Goal: Information Seeking & Learning: Learn about a topic

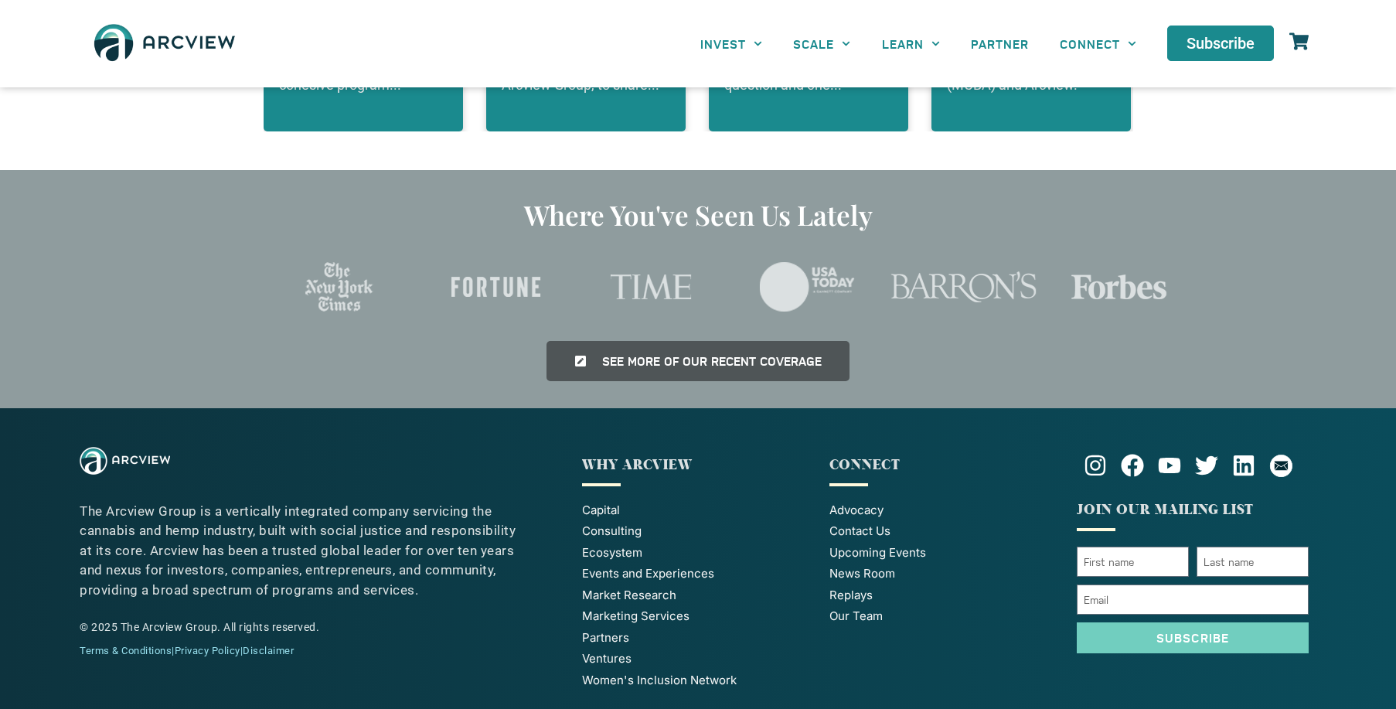
scroll to position [3451, 0]
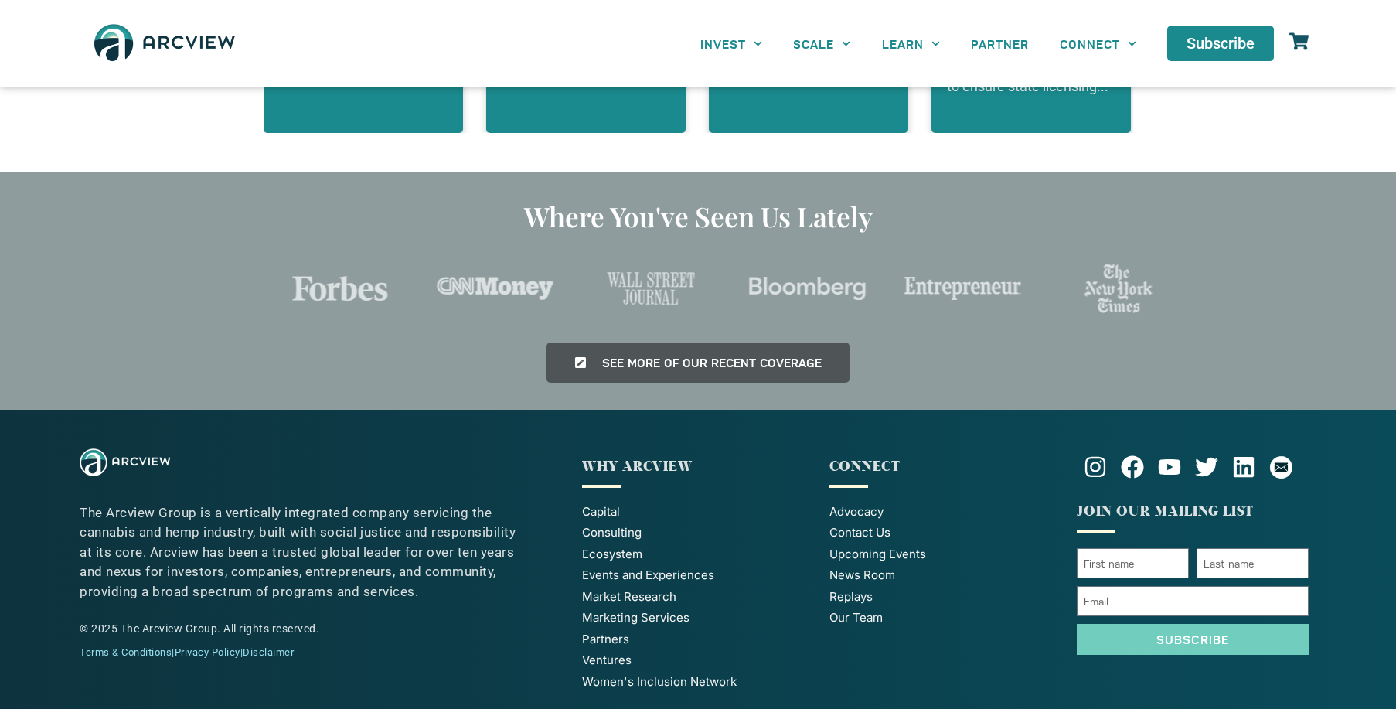
click at [845, 609] on span "Our Team" at bounding box center [855, 618] width 53 height 18
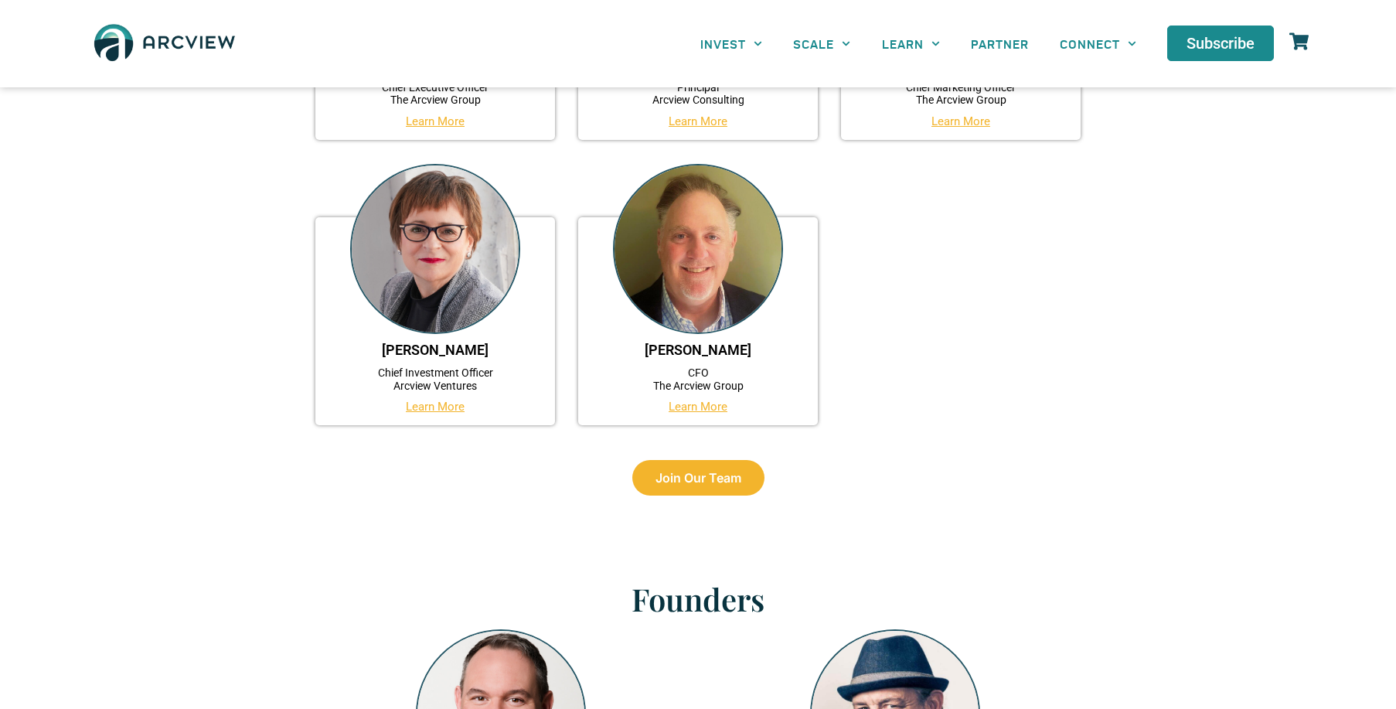
scroll to position [657, 0]
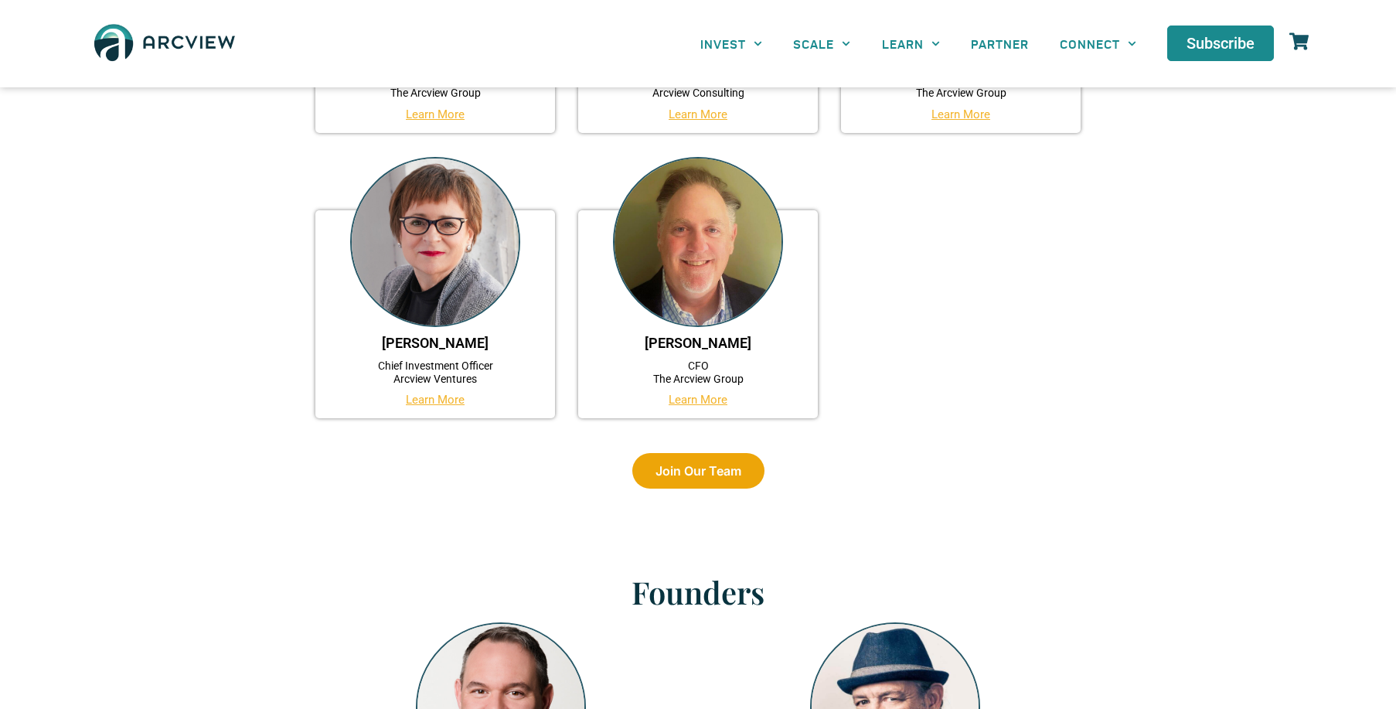
click at [706, 475] on link "Join Our Team" at bounding box center [698, 471] width 132 height 36
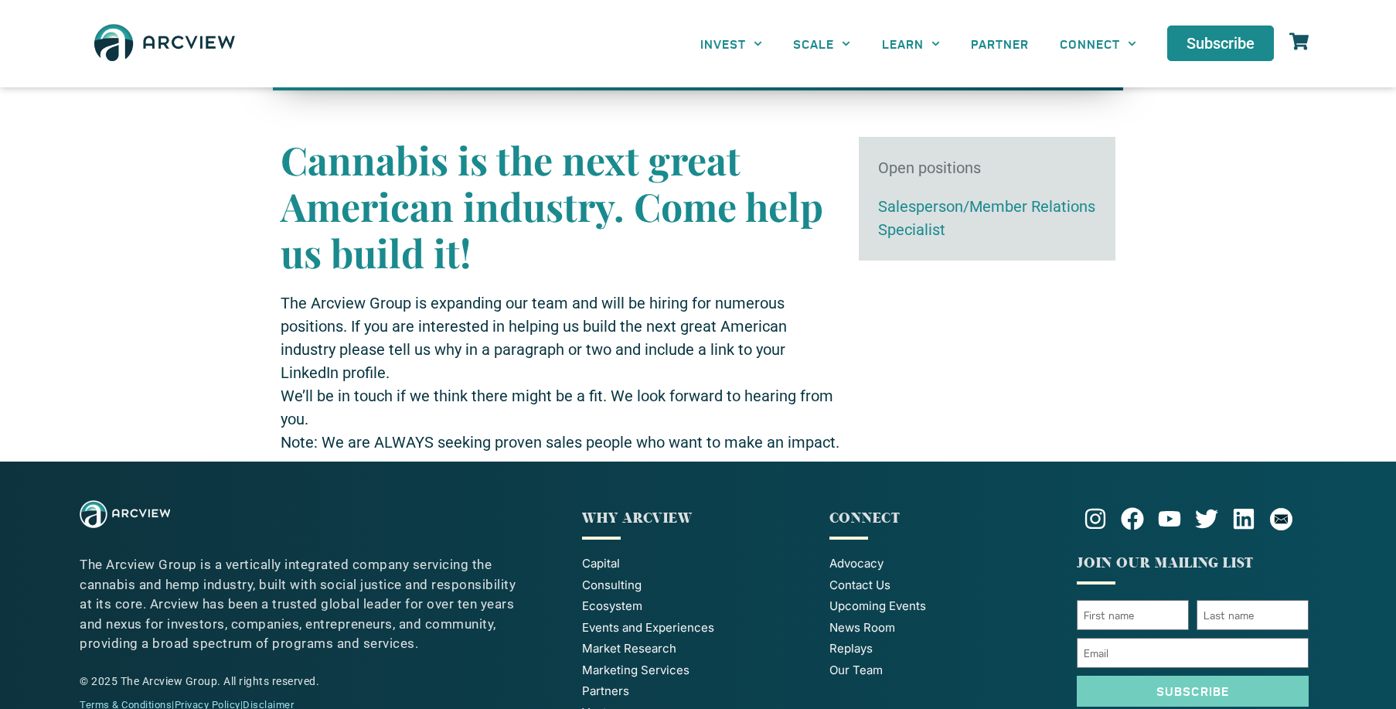
scroll to position [101, 0]
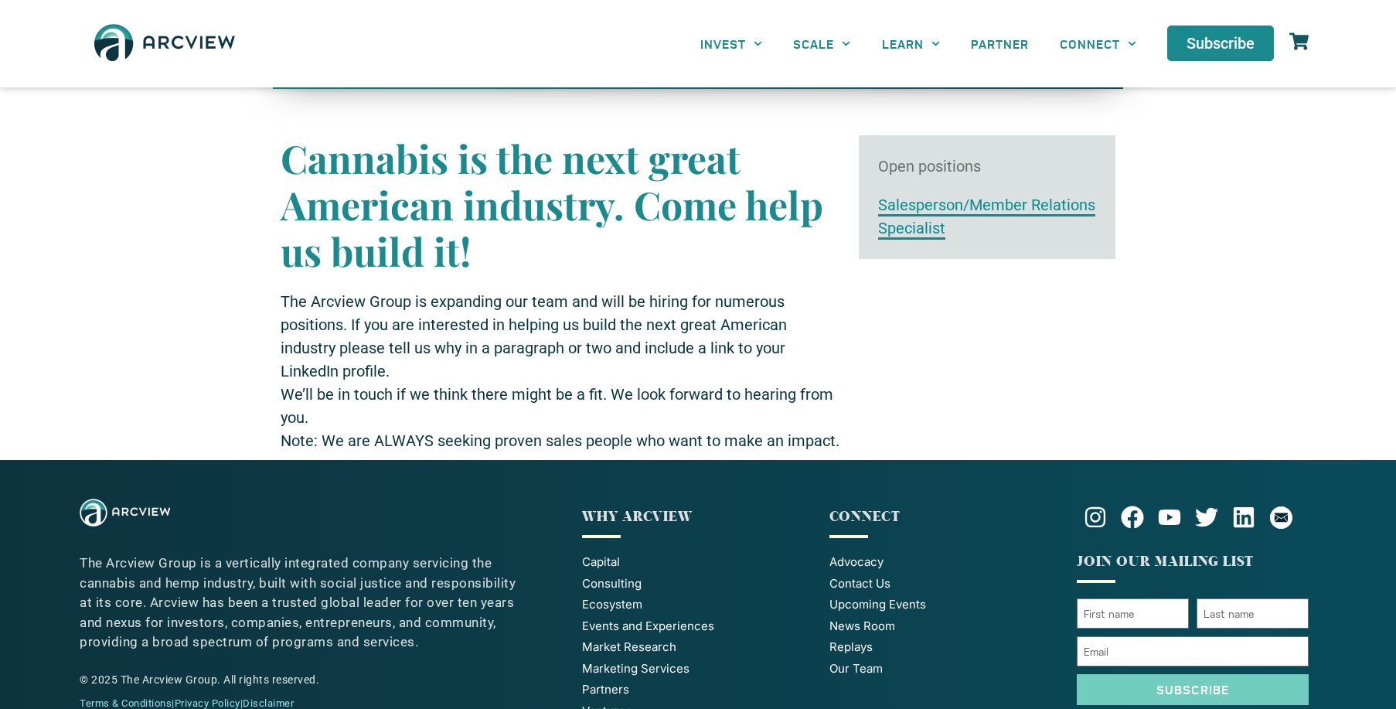
click at [921, 209] on link "Salesperson/Member Relations Specialist" at bounding box center [986, 218] width 217 height 44
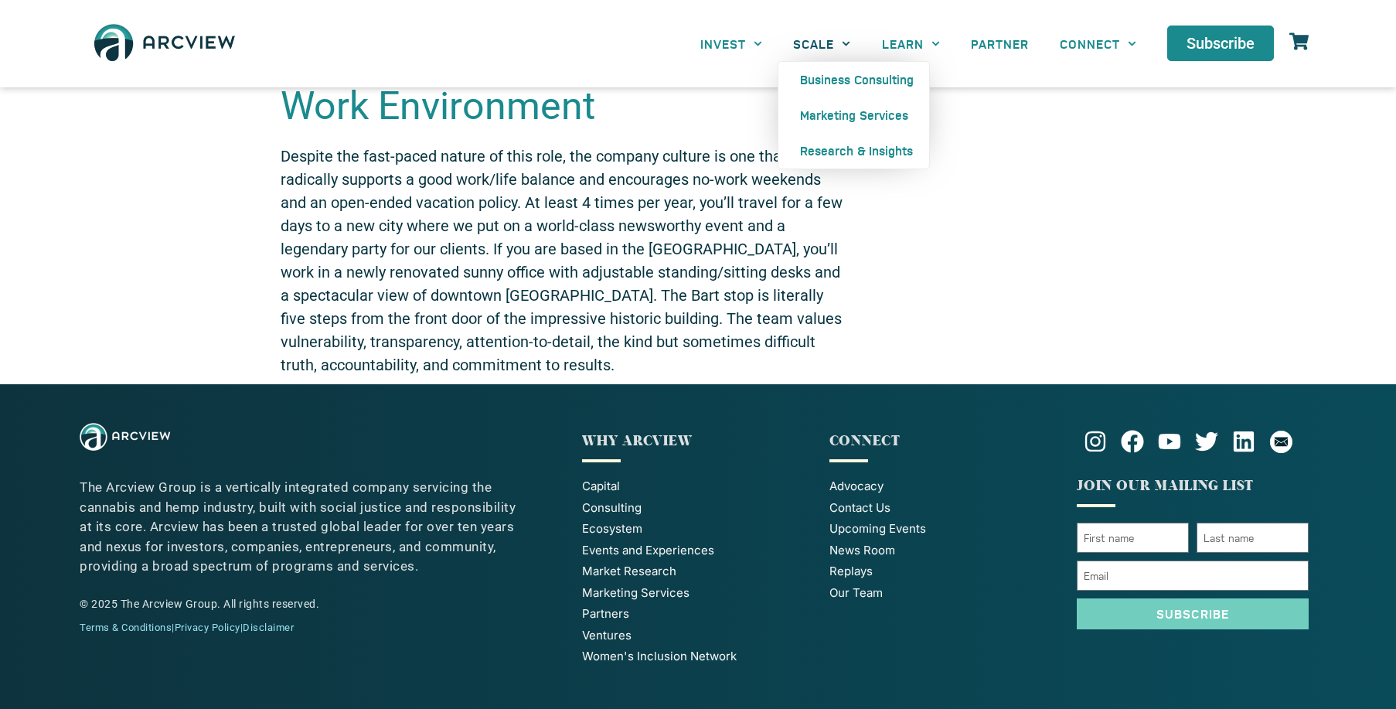
scroll to position [1305, 0]
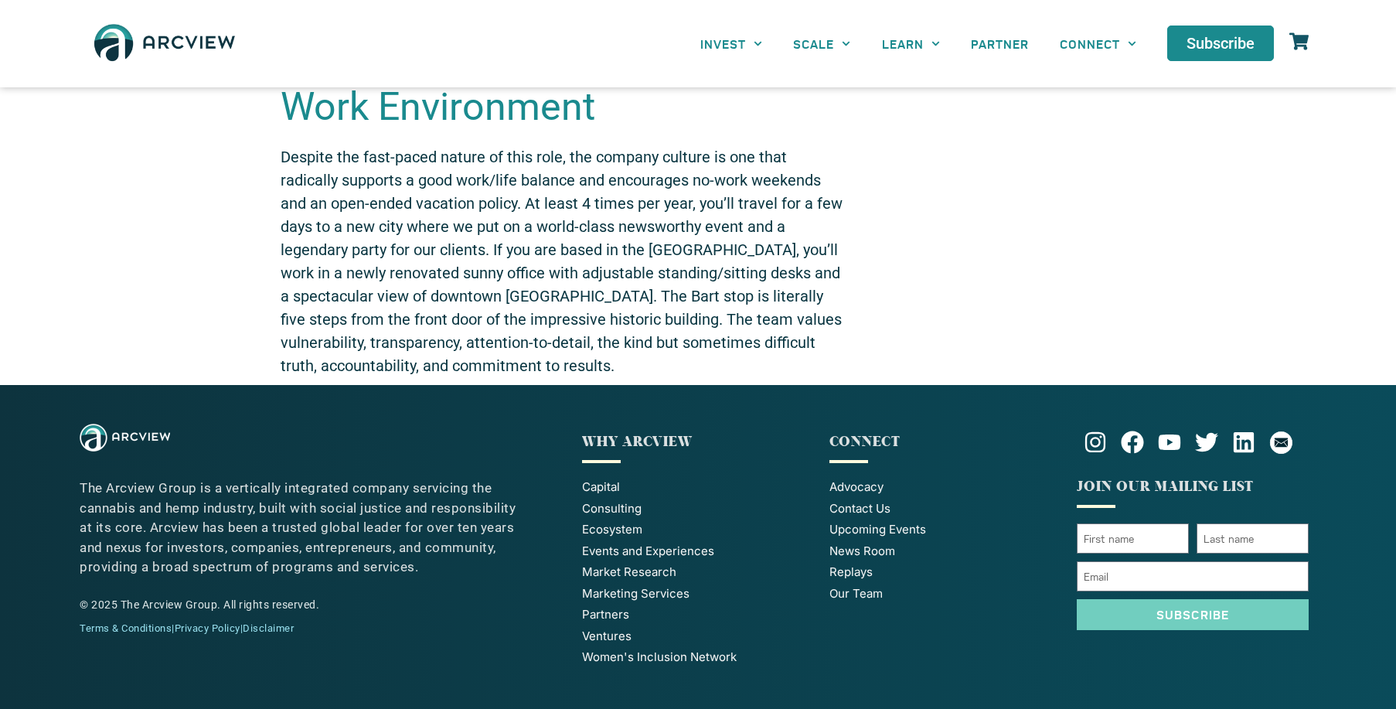
click at [878, 529] on span "Upcoming Events" at bounding box center [877, 530] width 97 height 18
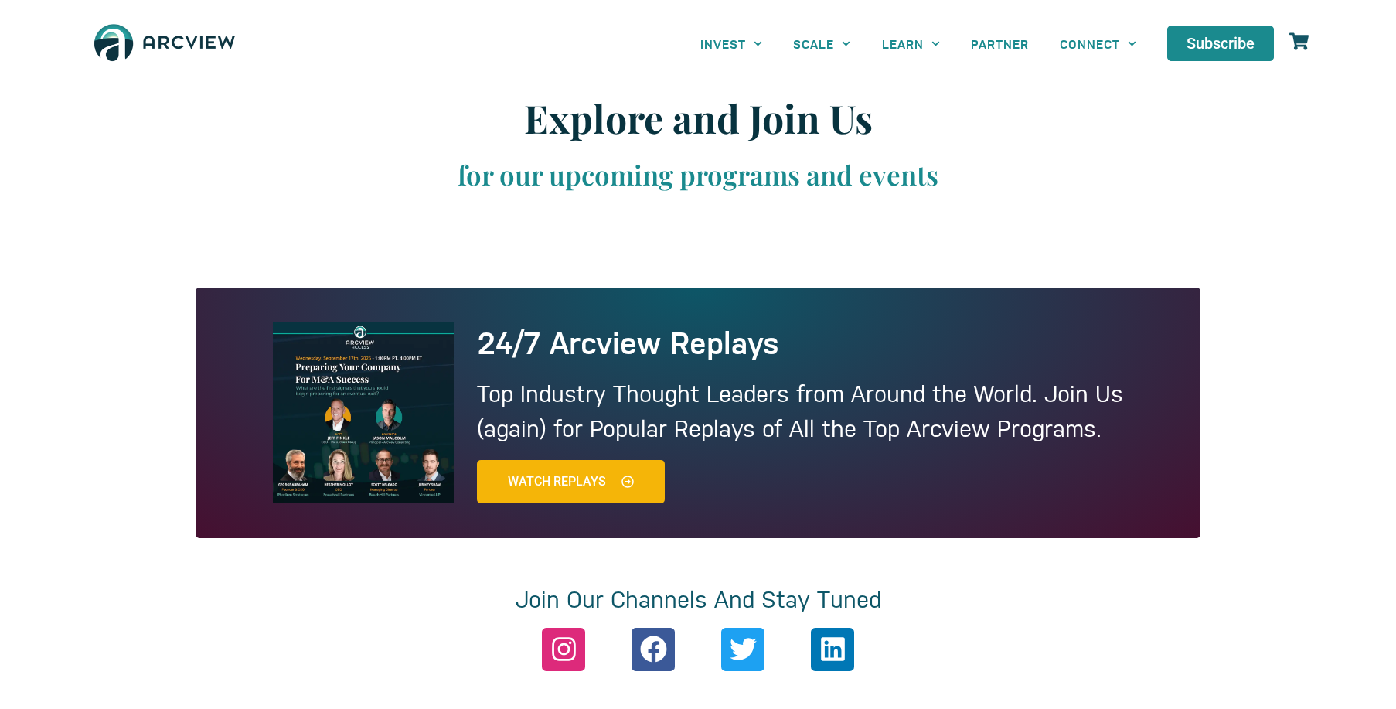
click at [186, 34] on img at bounding box center [164, 43] width 155 height 56
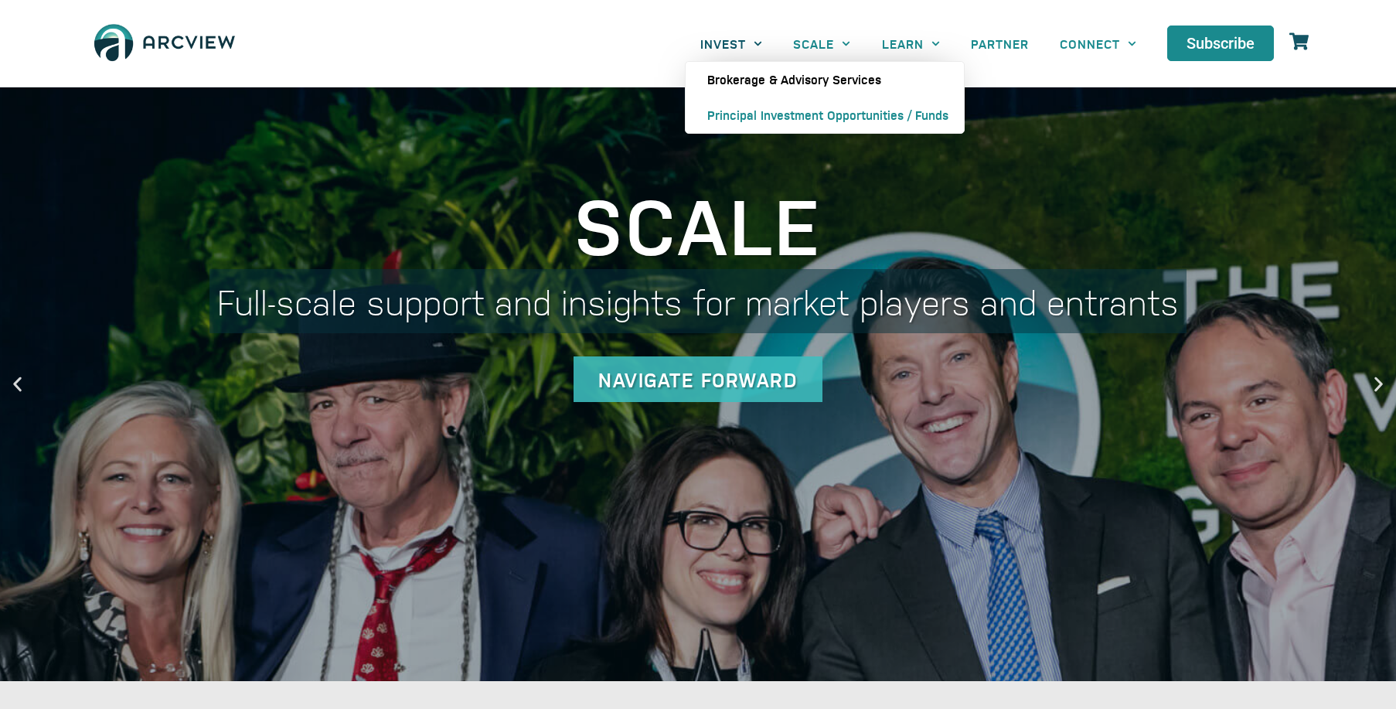
click at [730, 71] on link "Brokerage & Advisory Services" at bounding box center [825, 80] width 278 height 36
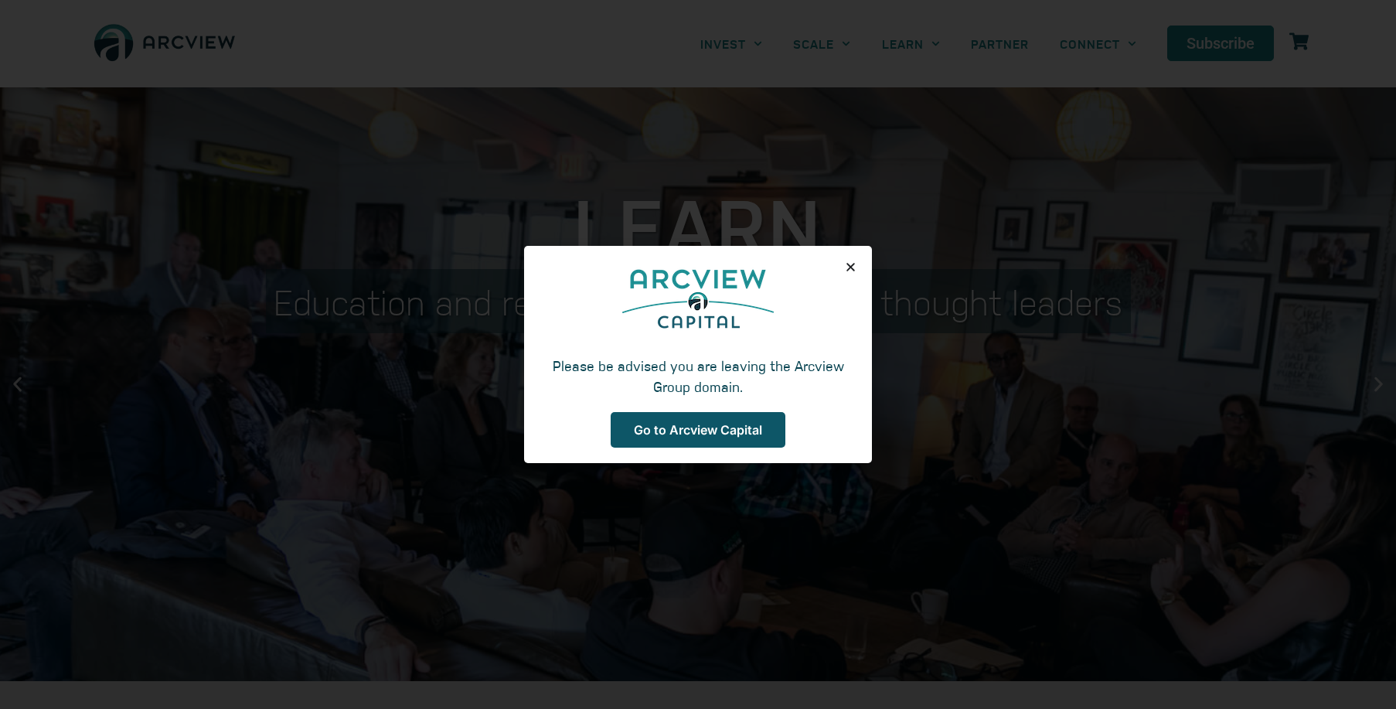
click at [704, 424] on span "Go to Arcview Capital" at bounding box center [698, 430] width 128 height 12
click at [854, 268] on icon "Close" at bounding box center [851, 267] width 12 height 12
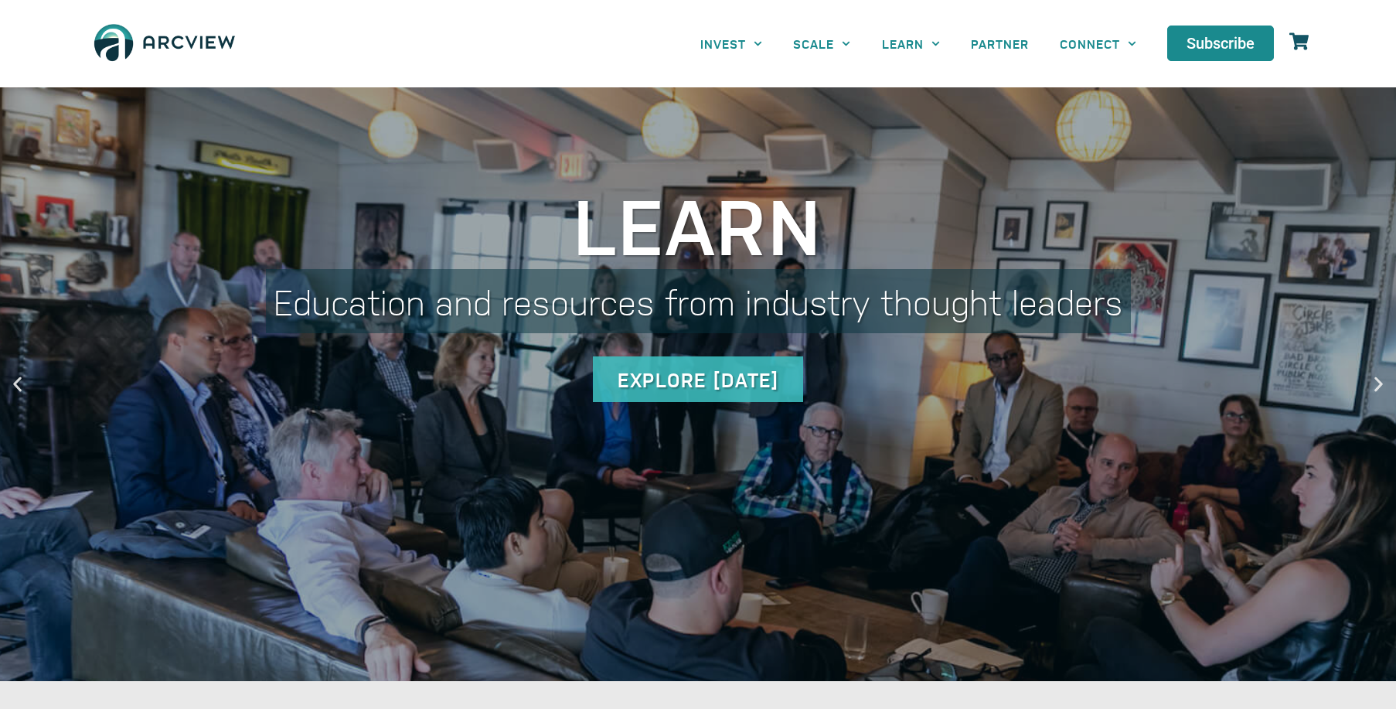
click at [159, 47] on img at bounding box center [164, 43] width 155 height 56
